Goal: Information Seeking & Learning: Learn about a topic

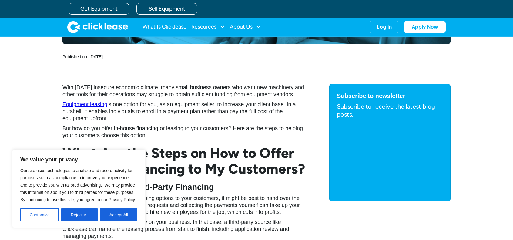
scroll to position [303, 0]
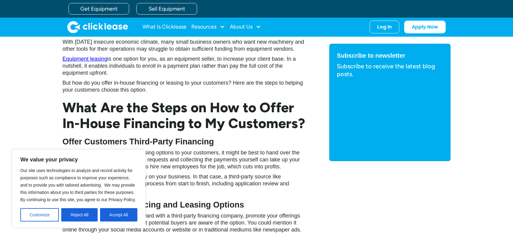
click at [124, 217] on button "Accept All" at bounding box center [118, 214] width 37 height 13
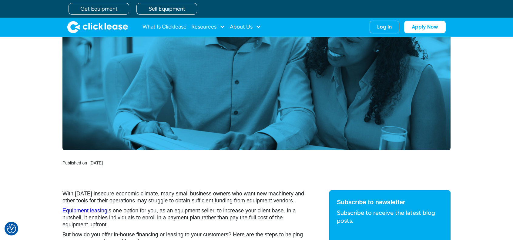
scroll to position [0, 0]
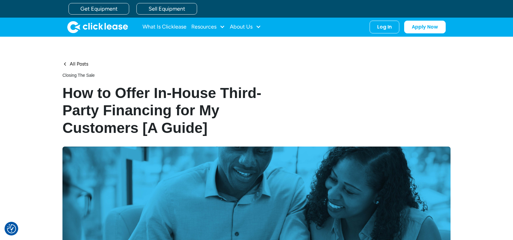
click at [88, 27] on img "home" at bounding box center [97, 27] width 61 height 12
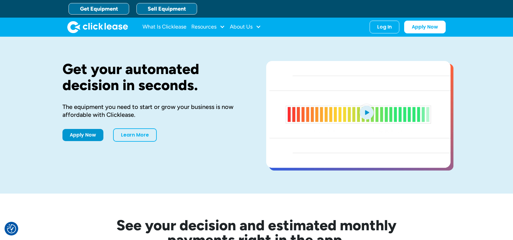
click at [158, 8] on link "Sell Equipment" at bounding box center [166, 9] width 61 height 12
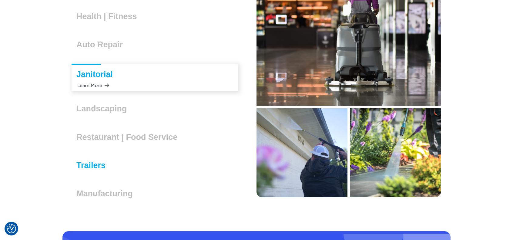
scroll to position [1755, 0]
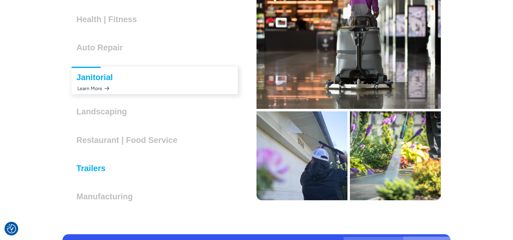
click at [98, 164] on h3 "Trailers" at bounding box center [93, 168] width 34 height 9
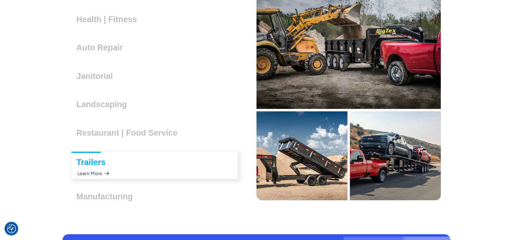
scroll to position [1758, 0]
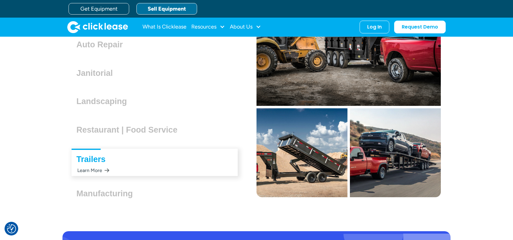
click at [113, 188] on div "Manufacturing Lorem ipsum dolor sit amet, consectetur adipiscing elit. Suspendi…" at bounding box center [107, 191] width 71 height 14
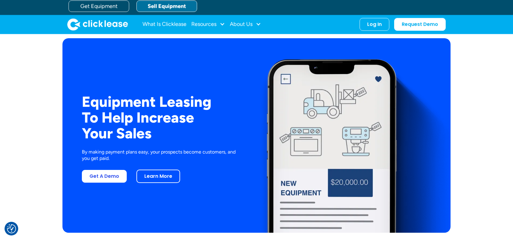
scroll to position [1091, 0]
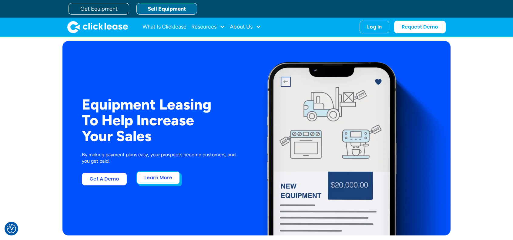
click at [153, 174] on link "Learn More" at bounding box center [158, 177] width 44 height 13
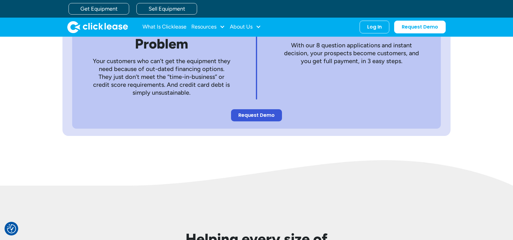
scroll to position [303, 0]
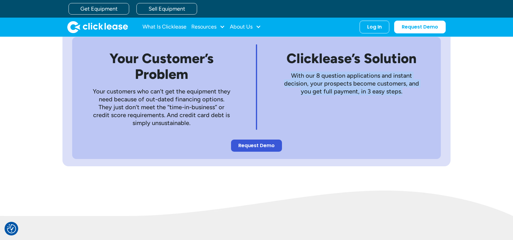
drag, startPoint x: 412, startPoint y: 91, endPoint x: 283, endPoint y: 72, distance: 130.5
click at [283, 72] on p "With our 8 question applications and instant decision, your prospects become cu…" at bounding box center [352, 84] width 140 height 24
copy p "With our 8 question applications and instant decision, your prospects become cu…"
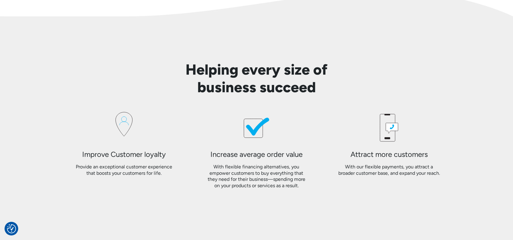
scroll to position [545, 0]
